Goal: Use online tool/utility: Utilize a website feature to perform a specific function

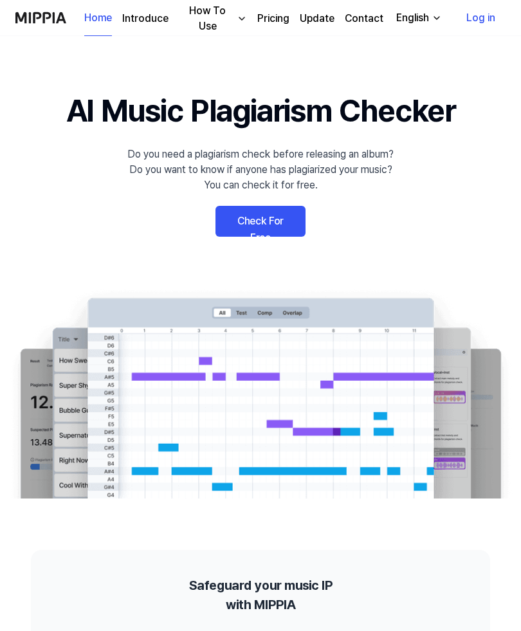
click at [277, 19] on link "Pricing" at bounding box center [273, 18] width 32 height 15
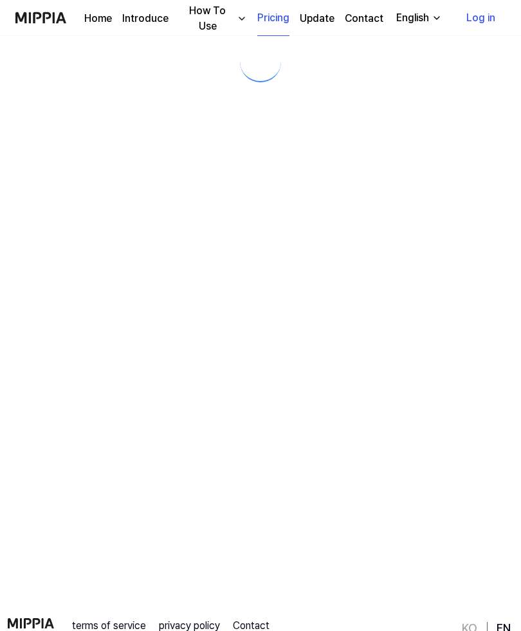
click at [270, 28] on link "Pricing" at bounding box center [273, 18] width 32 height 35
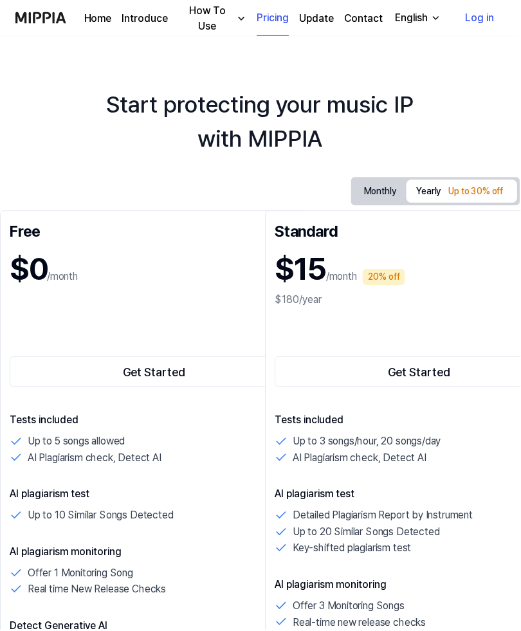
click at [382, 198] on button "Monthly" at bounding box center [381, 192] width 53 height 24
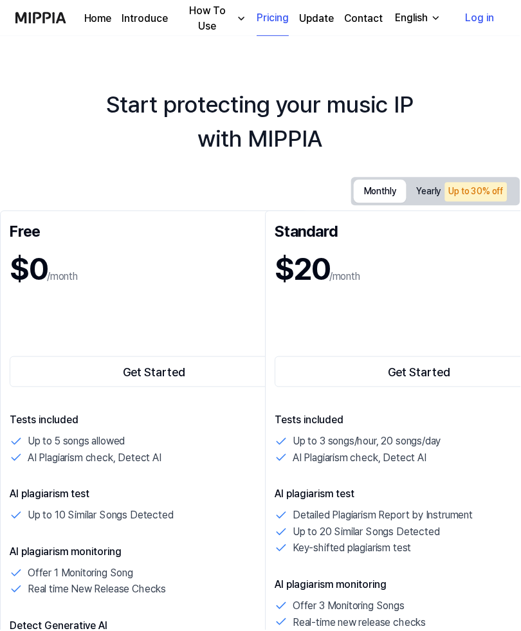
click at [160, 373] on button "Get Started" at bounding box center [155, 372] width 290 height 31
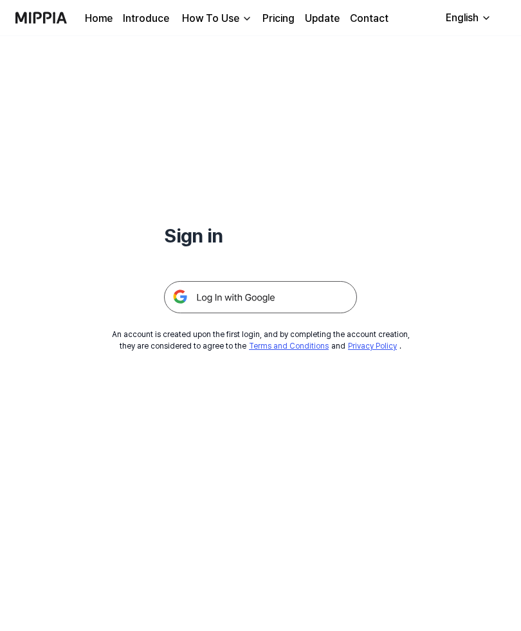
click at [308, 293] on img at bounding box center [260, 297] width 193 height 32
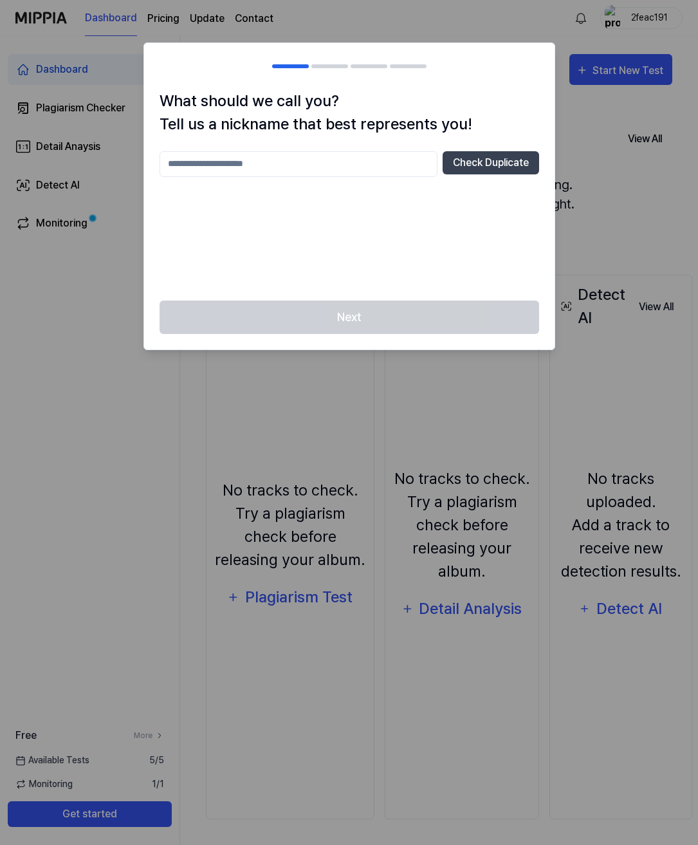
click at [355, 163] on input "text" at bounding box center [299, 164] width 278 height 26
type input "*****"
click at [514, 165] on button "Check Duplicate" at bounding box center [491, 162] width 97 height 23
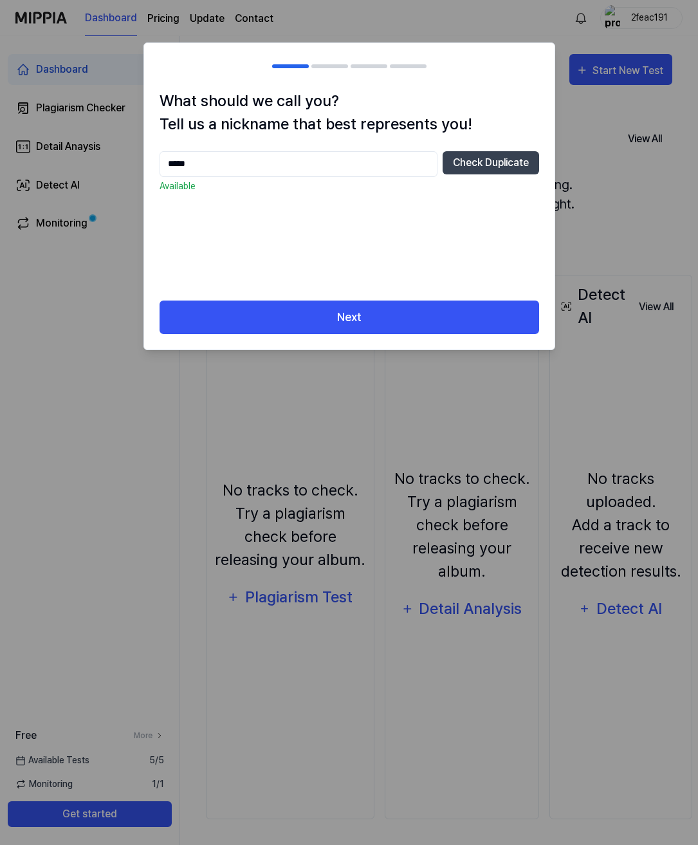
click at [431, 328] on button "Next" at bounding box center [350, 318] width 380 height 34
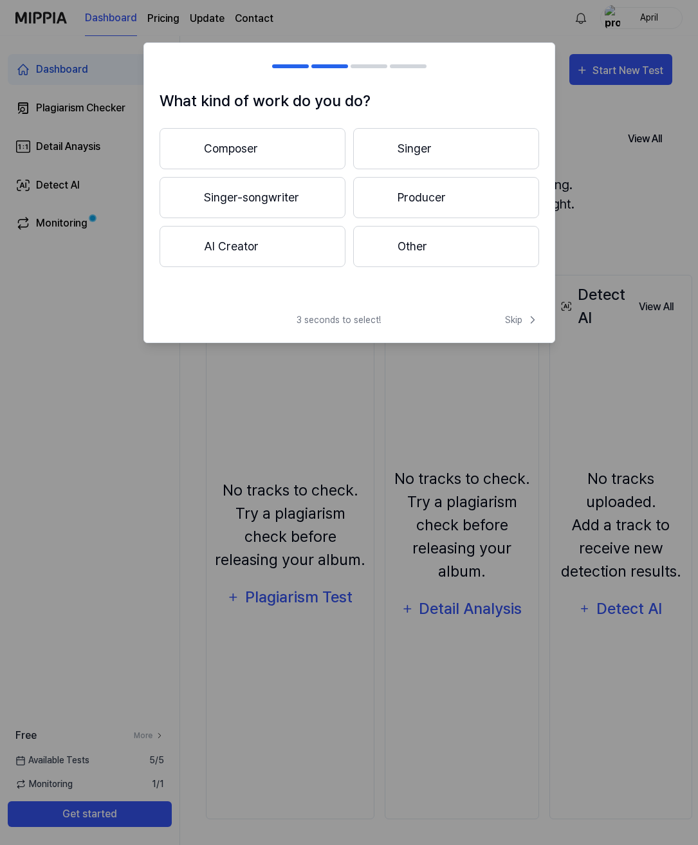
click at [310, 200] on button "Singer-songwriter" at bounding box center [253, 197] width 186 height 41
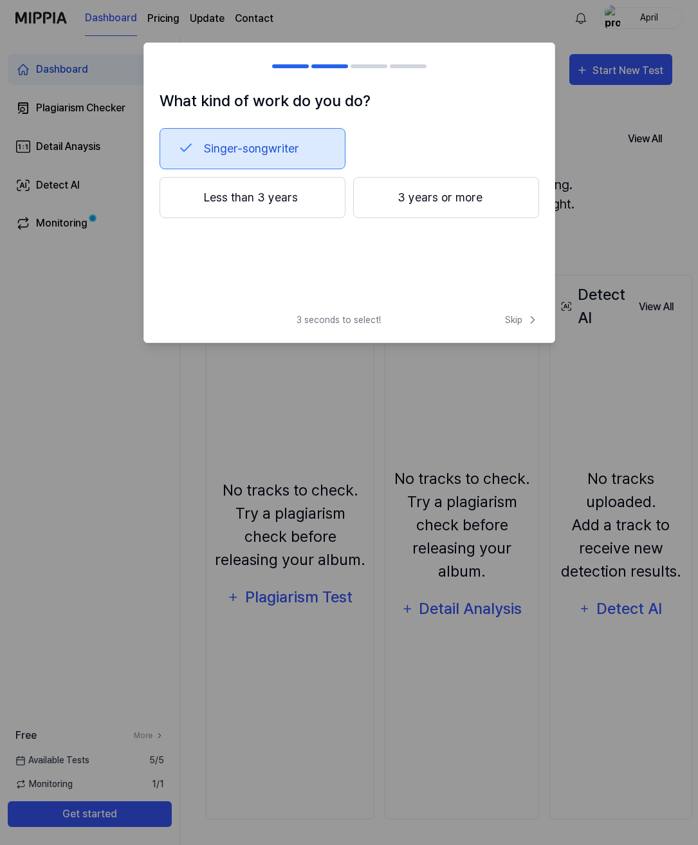
click at [290, 207] on button "Less than 3 years" at bounding box center [253, 197] width 186 height 41
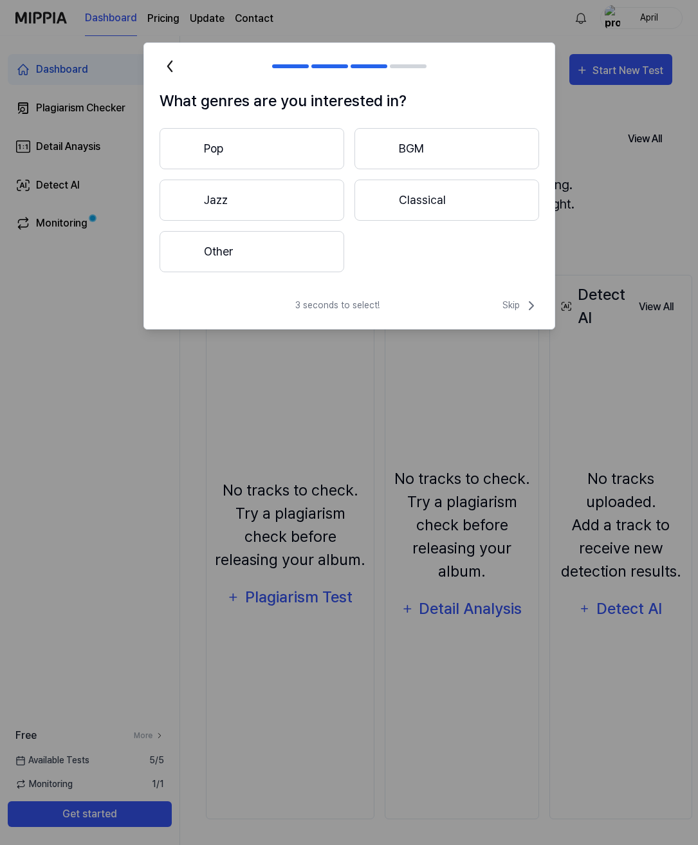
click at [295, 255] on button "Other" at bounding box center [252, 251] width 185 height 41
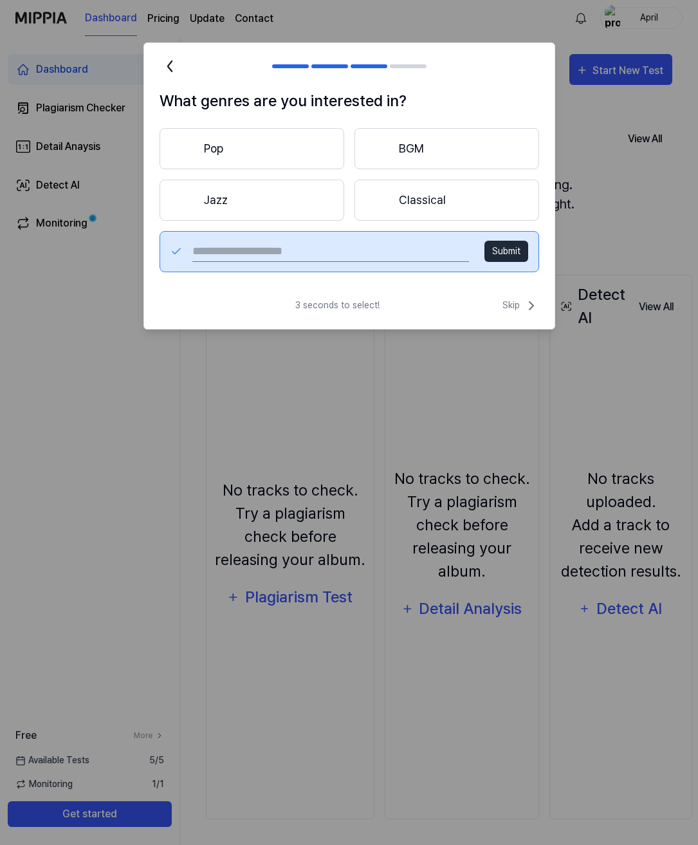
click at [413, 257] on input "text" at bounding box center [330, 251] width 276 height 21
type input "****"
click at [515, 250] on button "Submit" at bounding box center [507, 251] width 44 height 21
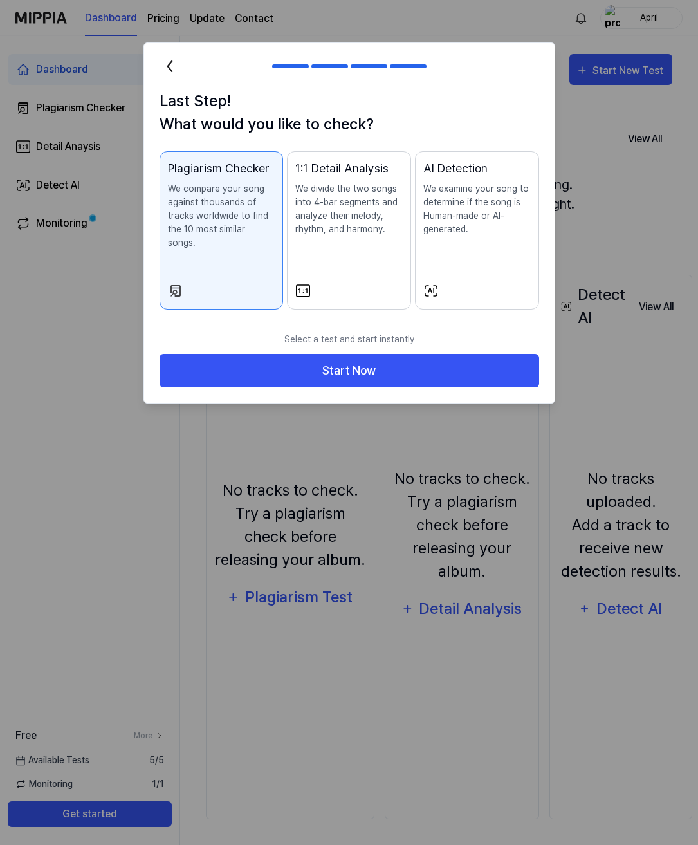
click at [454, 361] on button "Start Now" at bounding box center [350, 371] width 380 height 34
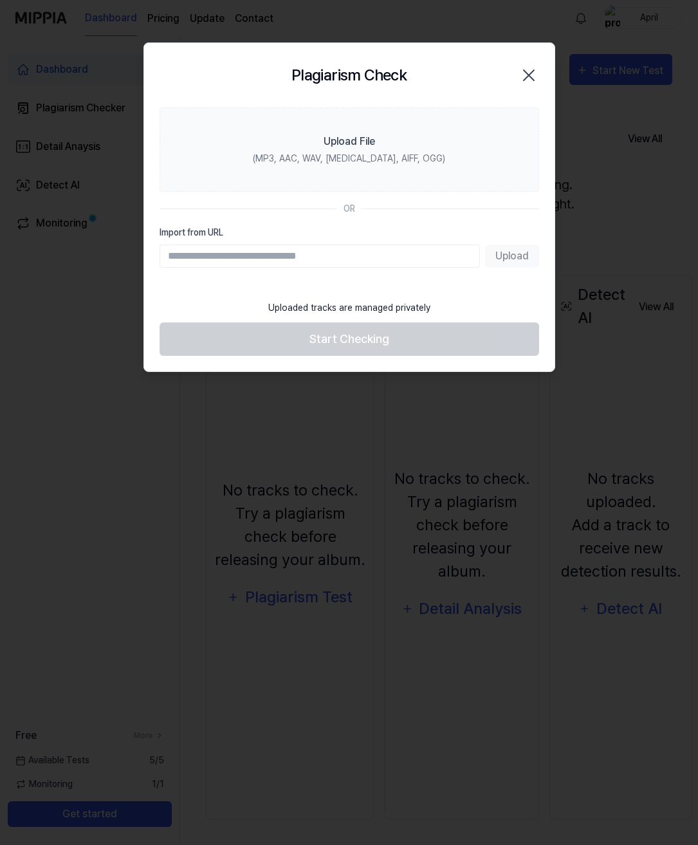
click at [514, 259] on div "Upload" at bounding box center [350, 256] width 380 height 23
click at [404, 263] on input "Import from URL" at bounding box center [320, 256] width 320 height 23
click at [388, 258] on input "Import from URL" at bounding box center [320, 256] width 320 height 23
paste input "**********"
type input "**********"
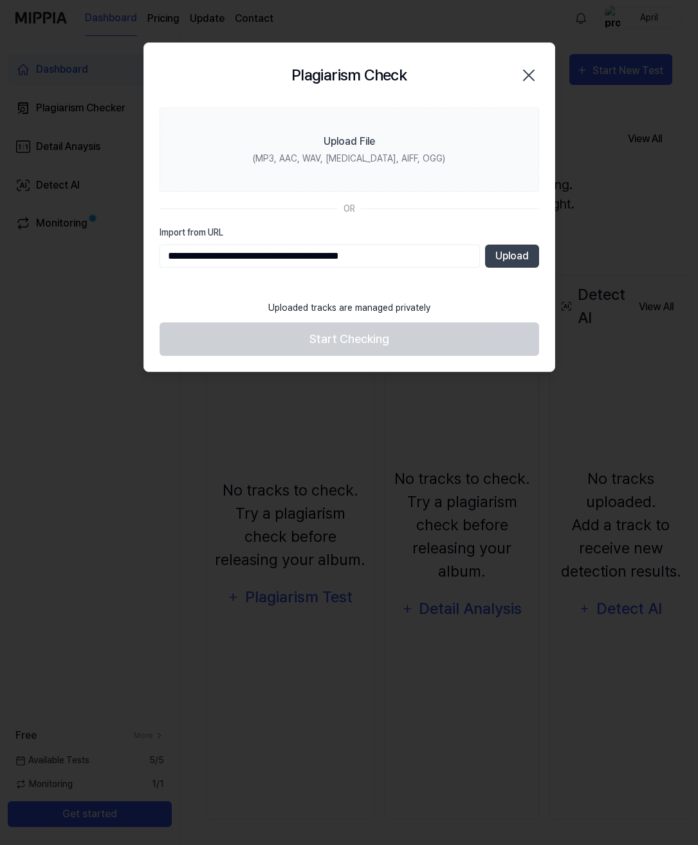
click at [516, 259] on button "Upload" at bounding box center [512, 256] width 54 height 23
click at [422, 254] on input "Import from URL" at bounding box center [320, 256] width 320 height 23
click at [392, 263] on input "Import from URL" at bounding box center [320, 256] width 320 height 23
type input "**********"
click at [520, 267] on button "Upload" at bounding box center [512, 256] width 54 height 23
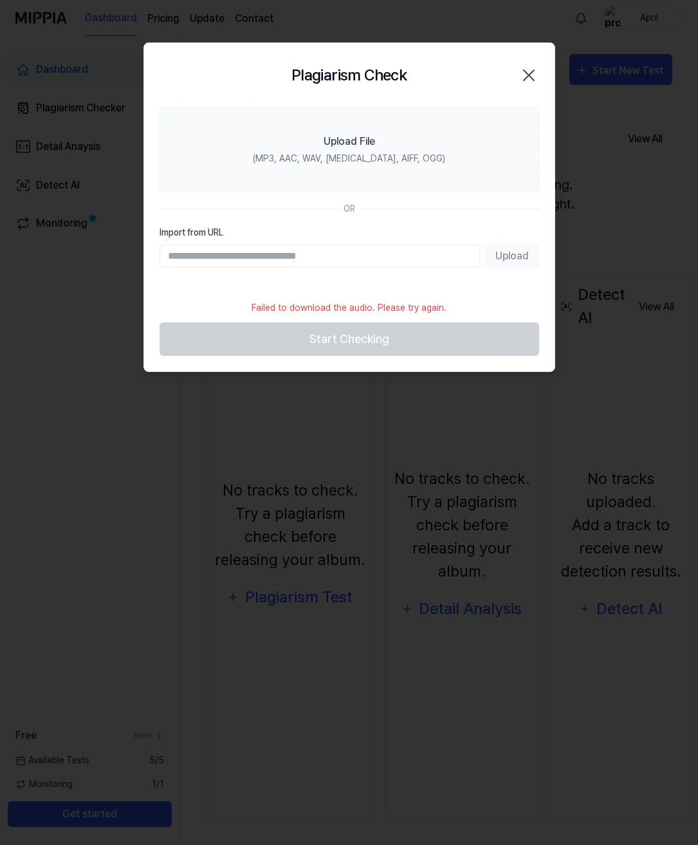
click at [376, 149] on label "Upload File (MP3, AAC, WAV, [MEDICAL_DATA], AIFF, OGG)" at bounding box center [350, 149] width 380 height 84
click at [0, 0] on input "Upload File (MP3, AAC, WAV, [MEDICAL_DATA], AIFF, OGG)" at bounding box center [0, 0] width 0 height 0
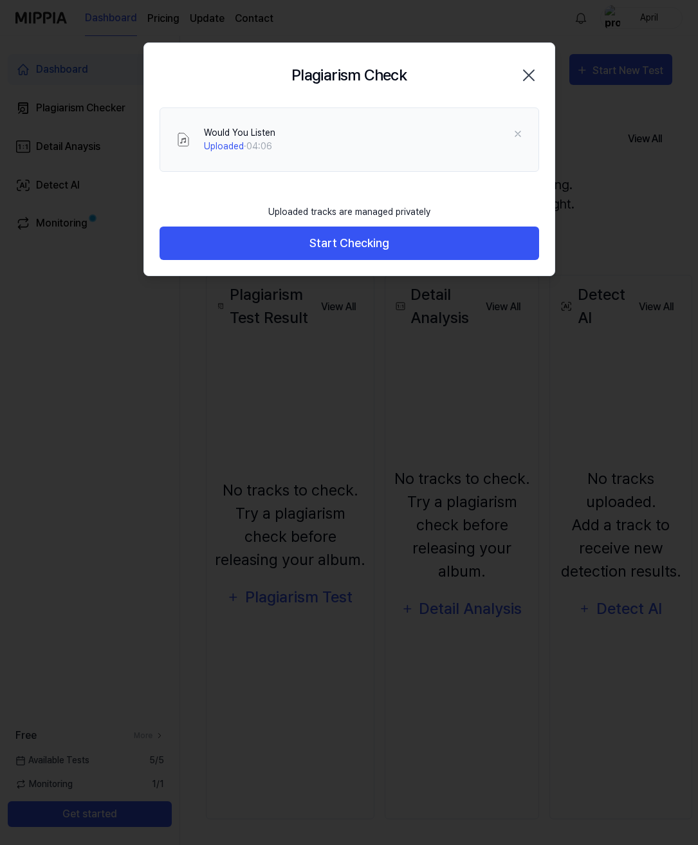
click at [473, 248] on button "Start Checking" at bounding box center [350, 244] width 380 height 34
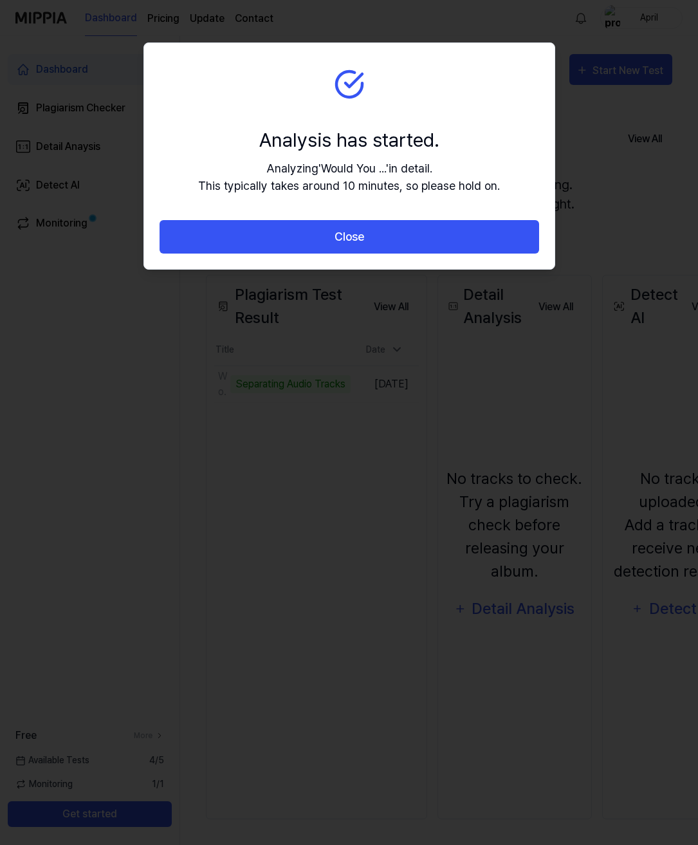
click at [403, 252] on button "Close" at bounding box center [350, 237] width 380 height 34
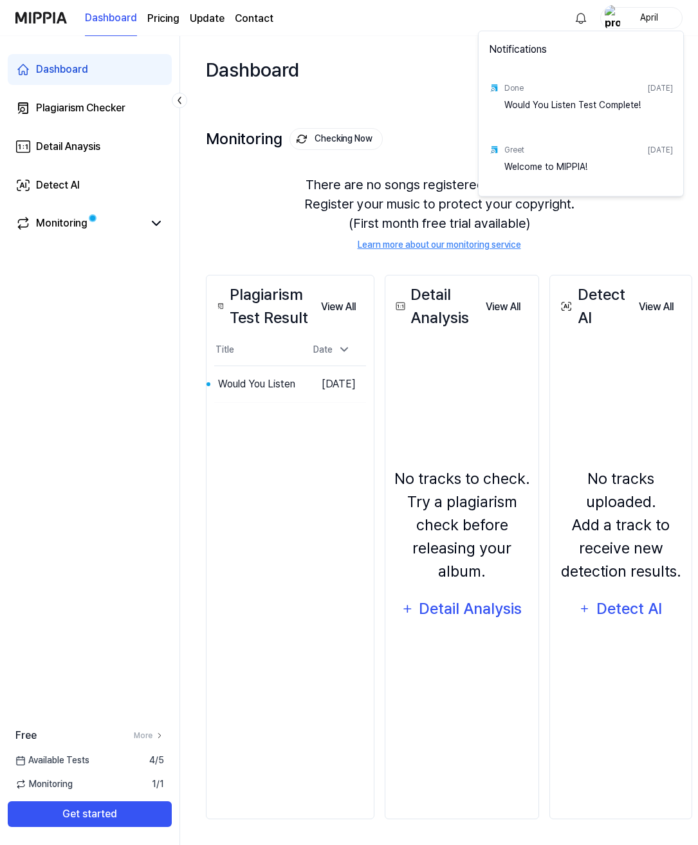
click at [581, 97] on div "Done [DATE]" at bounding box center [588, 88] width 169 height 21
click at [539, 105] on div "Would You Listen Test Complete!" at bounding box center [588, 111] width 169 height 26
click at [637, 232] on html "Dashboard Pricing Update Contact April Dashboard Plagiarism Checker Detail Anay…" at bounding box center [349, 422] width 698 height 845
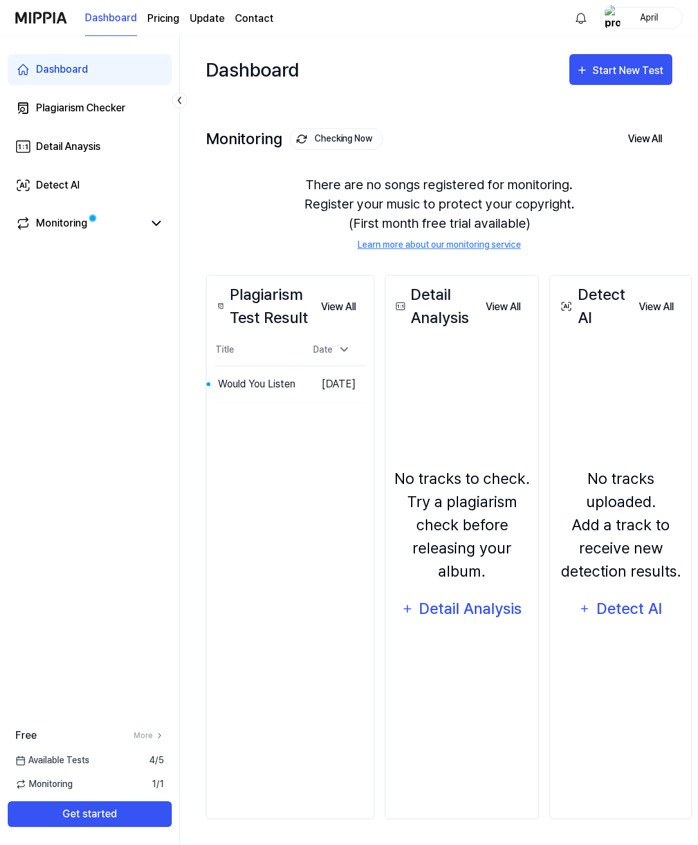
click at [661, 135] on button "View All" at bounding box center [645, 138] width 55 height 27
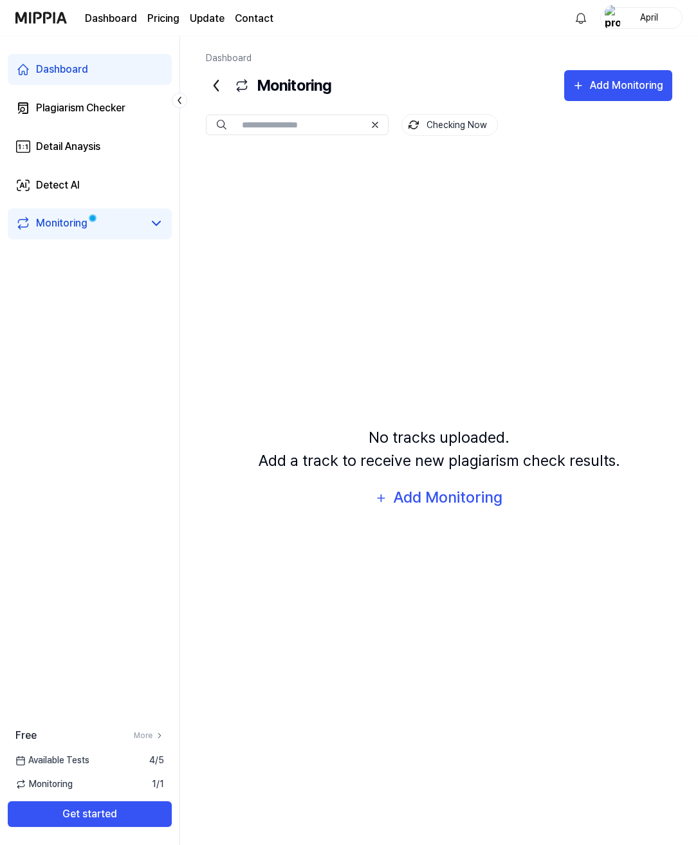
click at [223, 89] on icon at bounding box center [216, 85] width 21 height 21
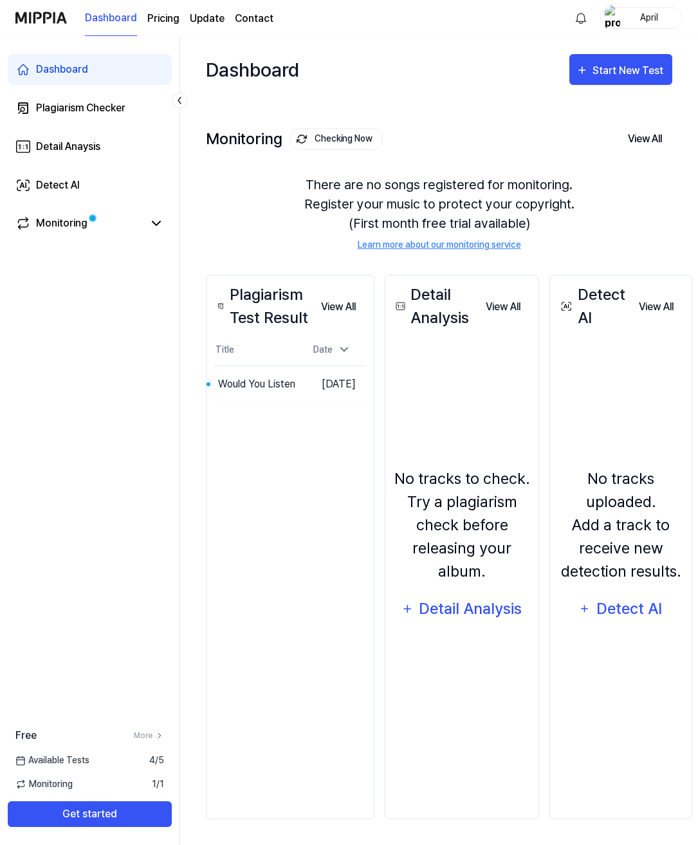
click at [102, 118] on link "Plagiarism Checker" at bounding box center [90, 108] width 164 height 31
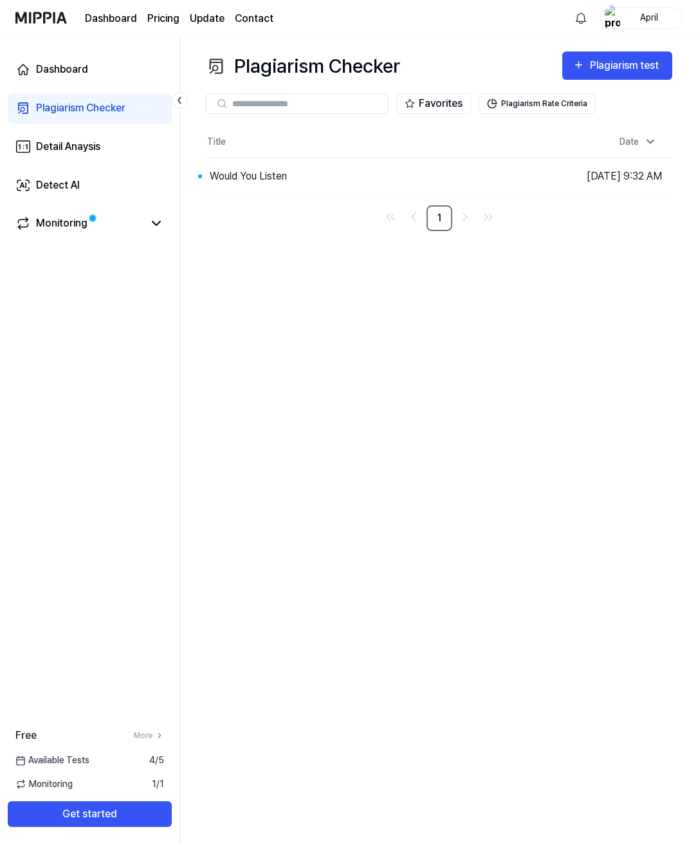
click at [0, 0] on button "Go to Results" at bounding box center [0, 0] width 0 height 0
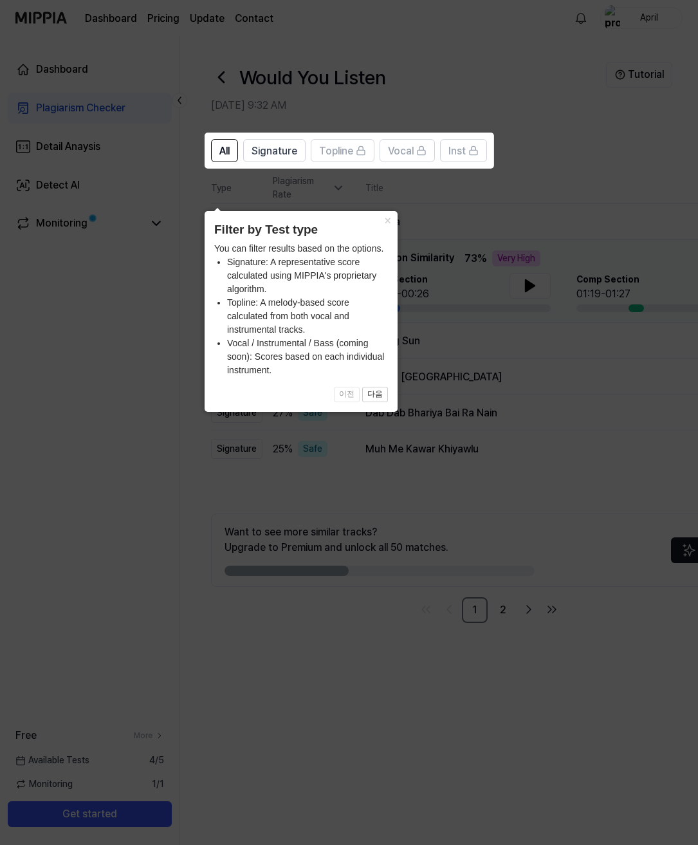
click at [389, 211] on button "×" at bounding box center [387, 220] width 21 height 18
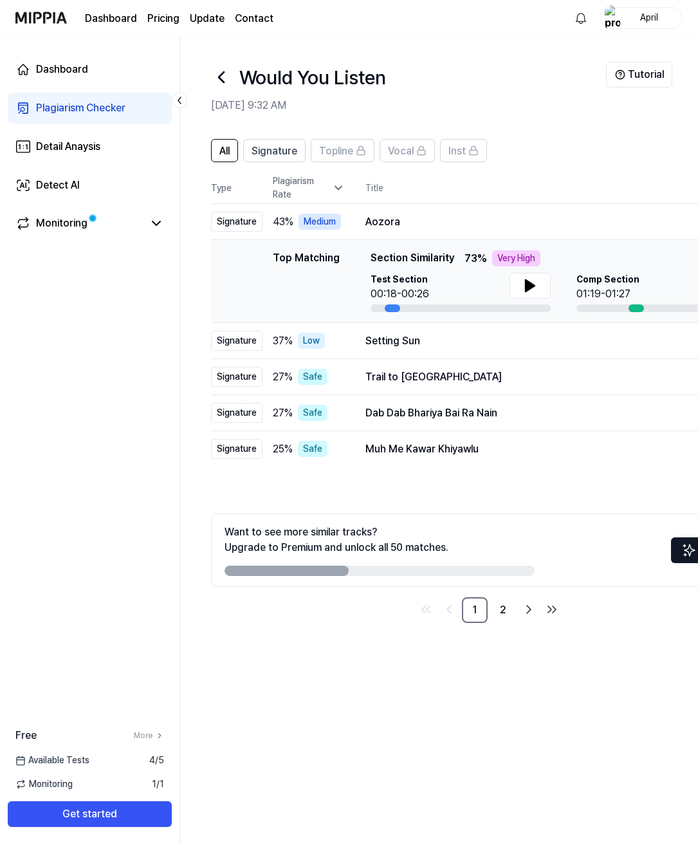
click at [530, 292] on icon at bounding box center [530, 285] width 15 height 15
click at [542, 610] on link "Go to last page" at bounding box center [552, 609] width 21 height 21
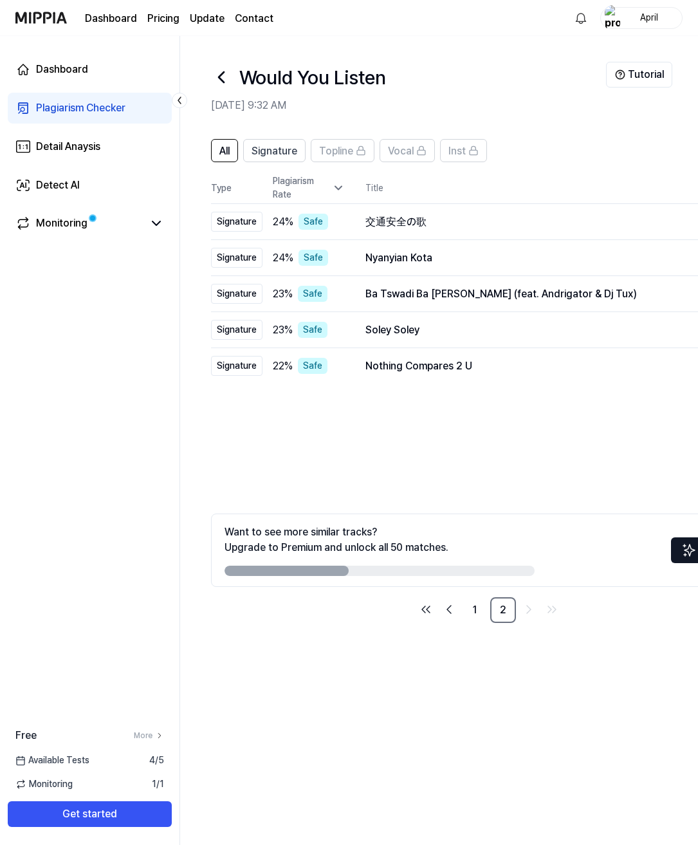
click at [100, 147] on div "Detail Anaysis" at bounding box center [68, 146] width 64 height 15
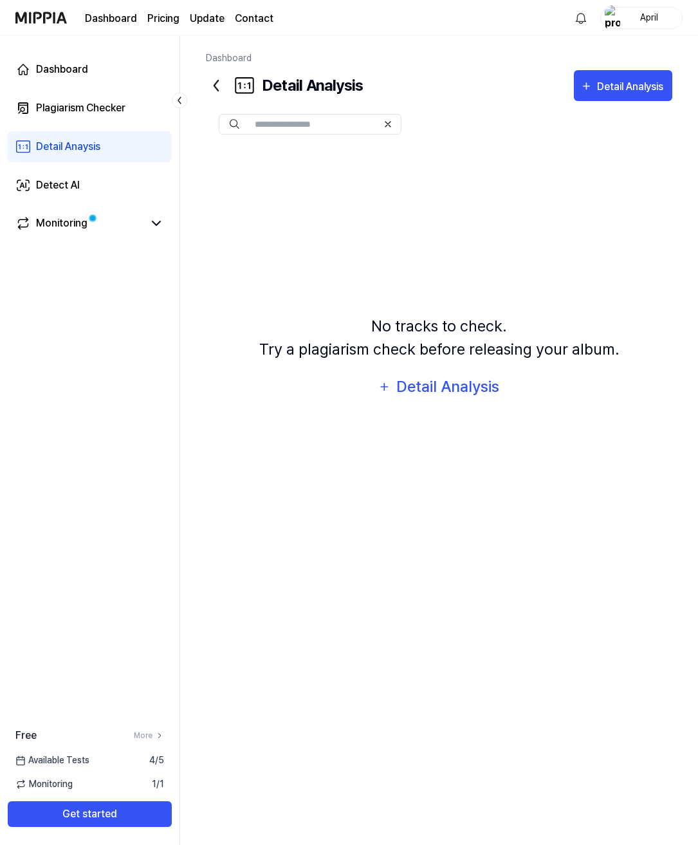
click at [80, 70] on div "Dashboard" at bounding box center [62, 69] width 52 height 15
